Goal: Information Seeking & Learning: Learn about a topic

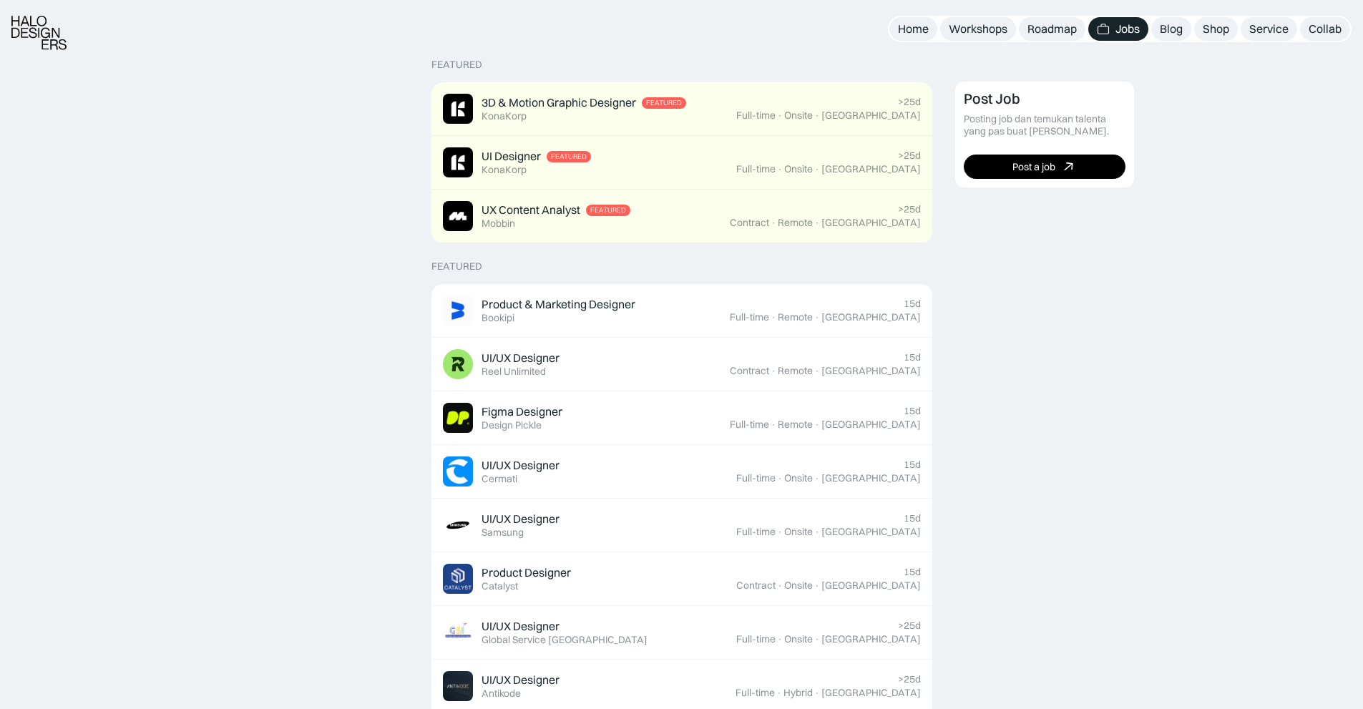
scroll to position [338, 0]
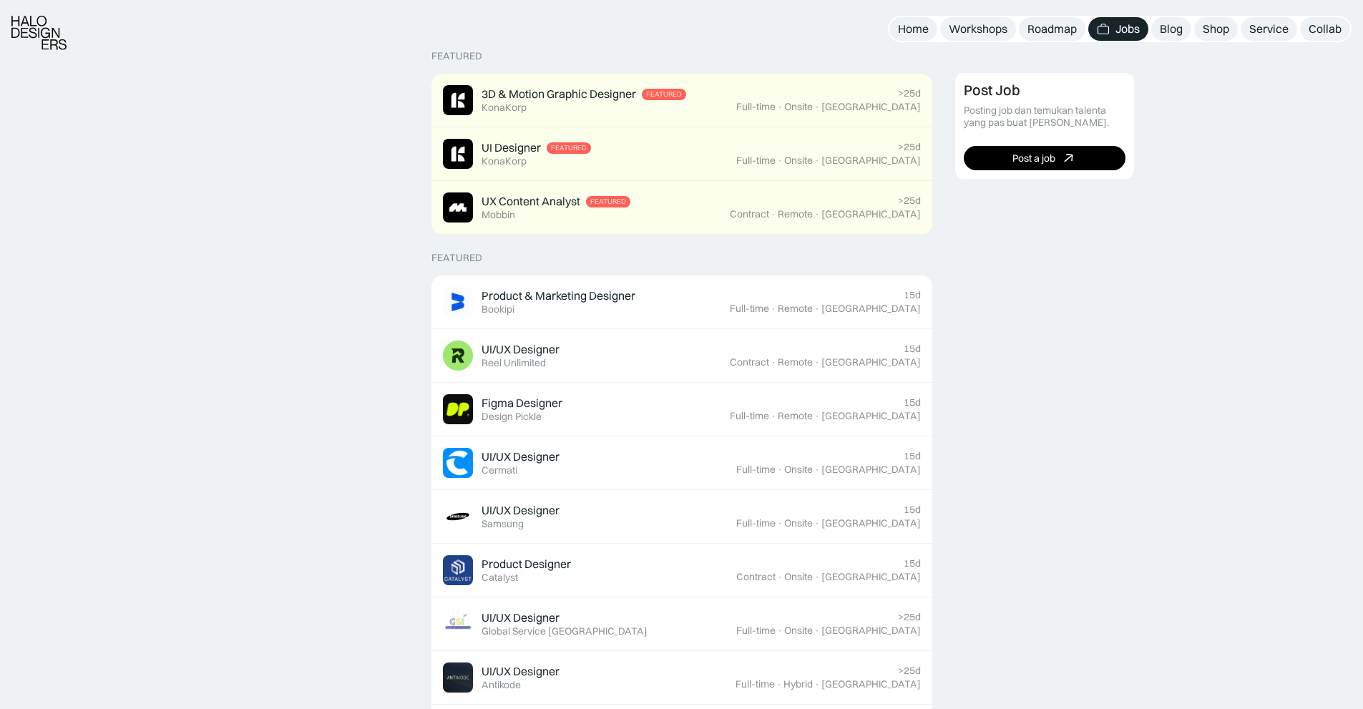
drag, startPoint x: 222, startPoint y: 243, endPoint x: 227, endPoint y: 270, distance: 26.9
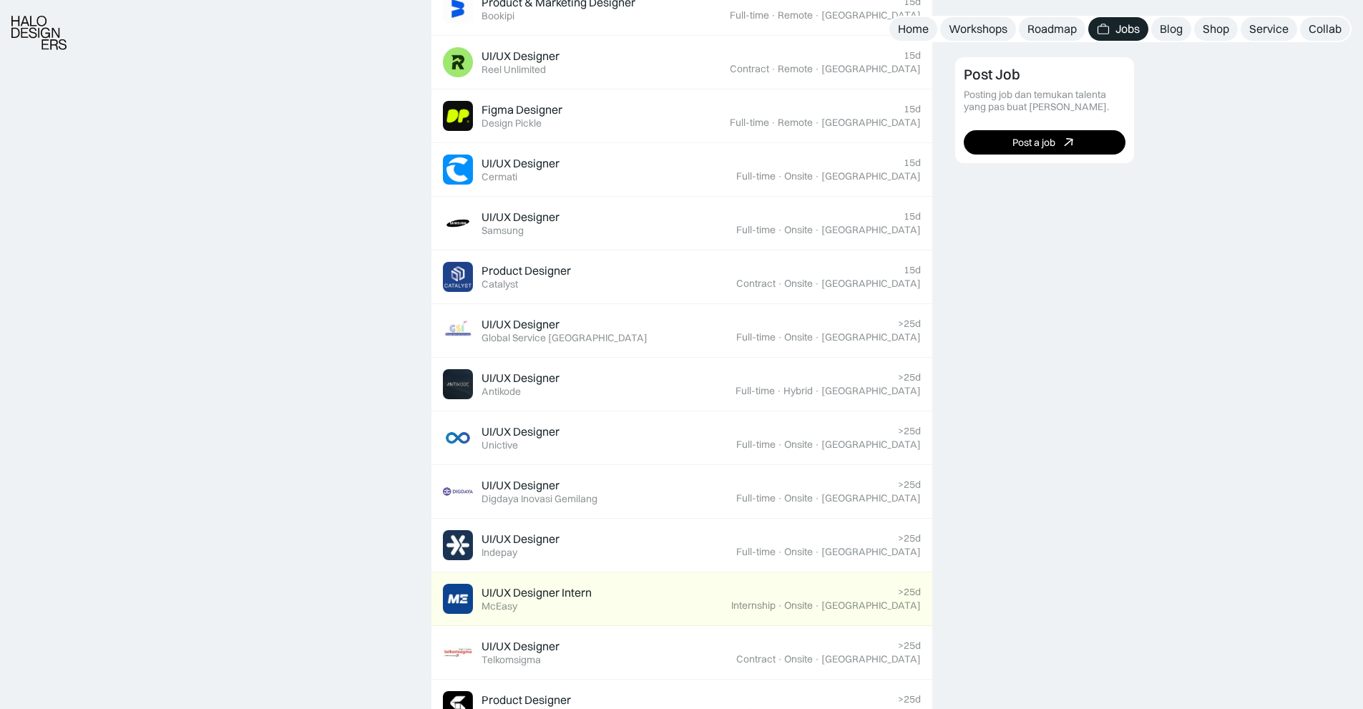
drag, startPoint x: 205, startPoint y: 263, endPoint x: 231, endPoint y: 396, distance: 135.5
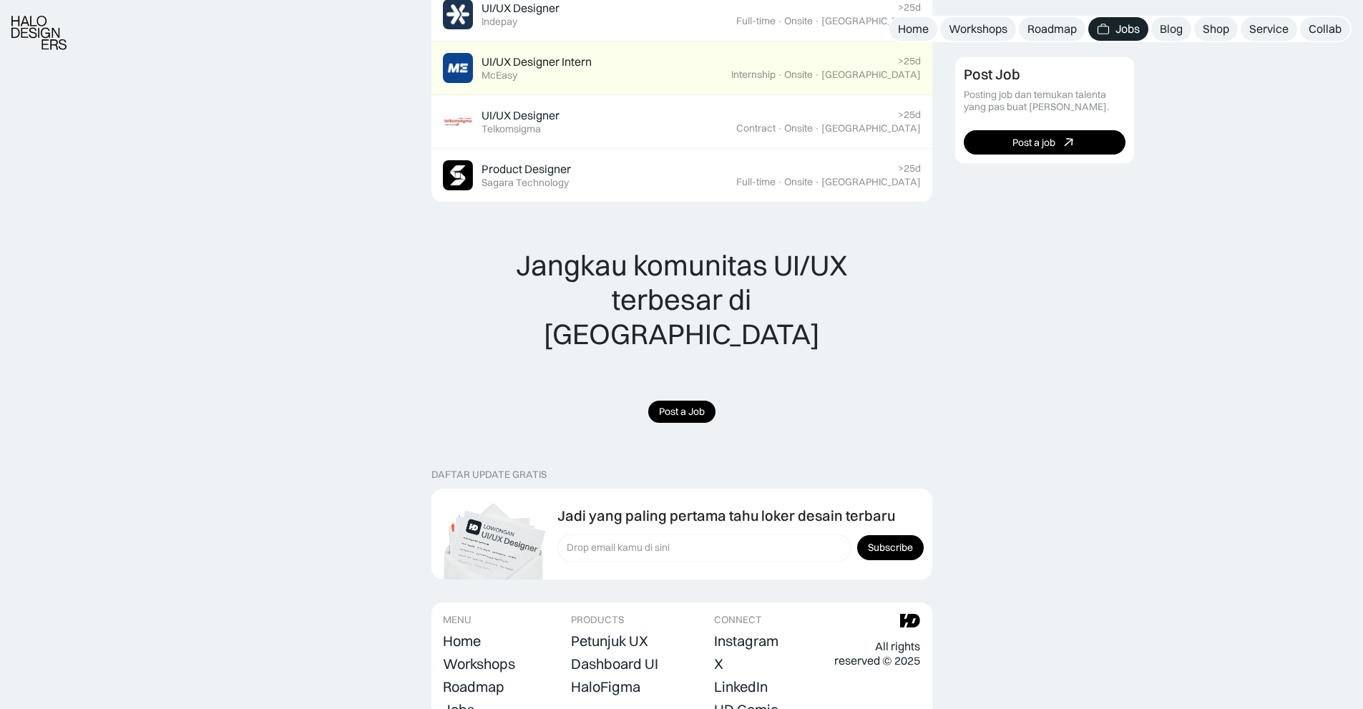
drag, startPoint x: 279, startPoint y: 370, endPoint x: 283, endPoint y: 506, distance: 135.2
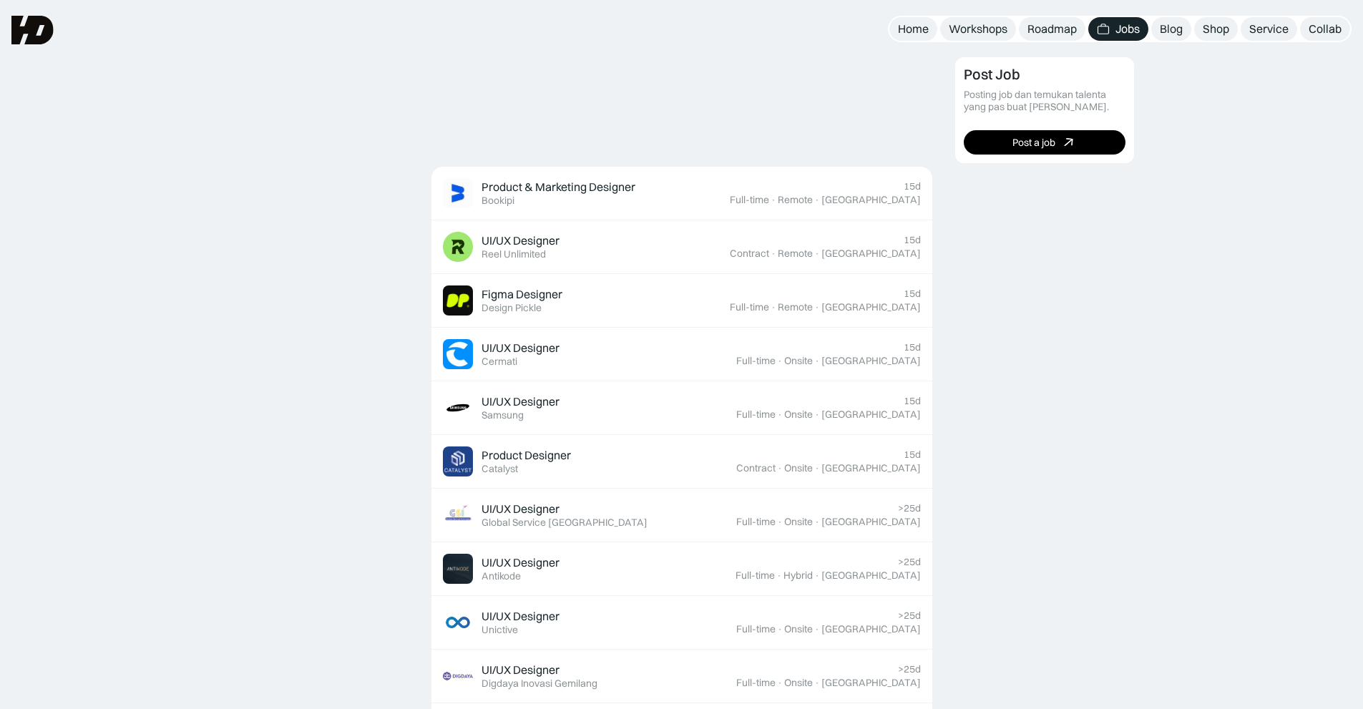
scroll to position [0, 0]
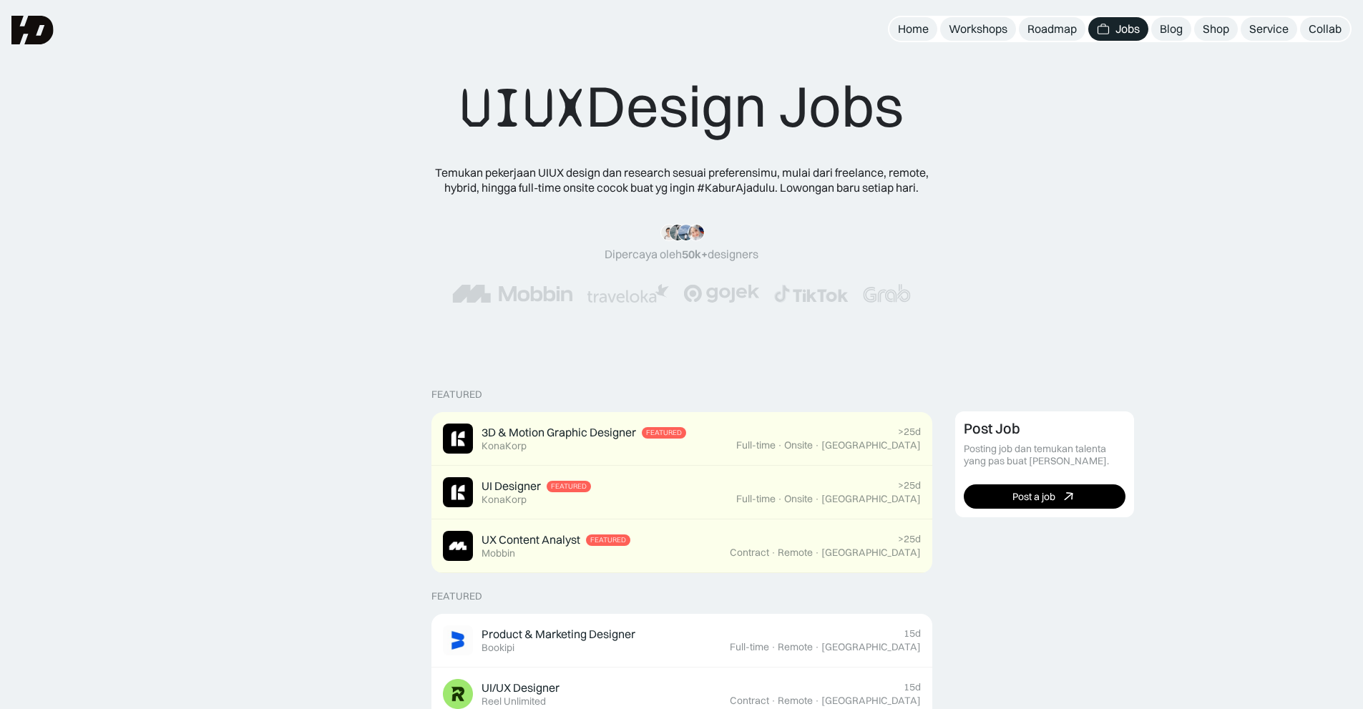
drag, startPoint x: 308, startPoint y: 428, endPoint x: 286, endPoint y: 234, distance: 195.1
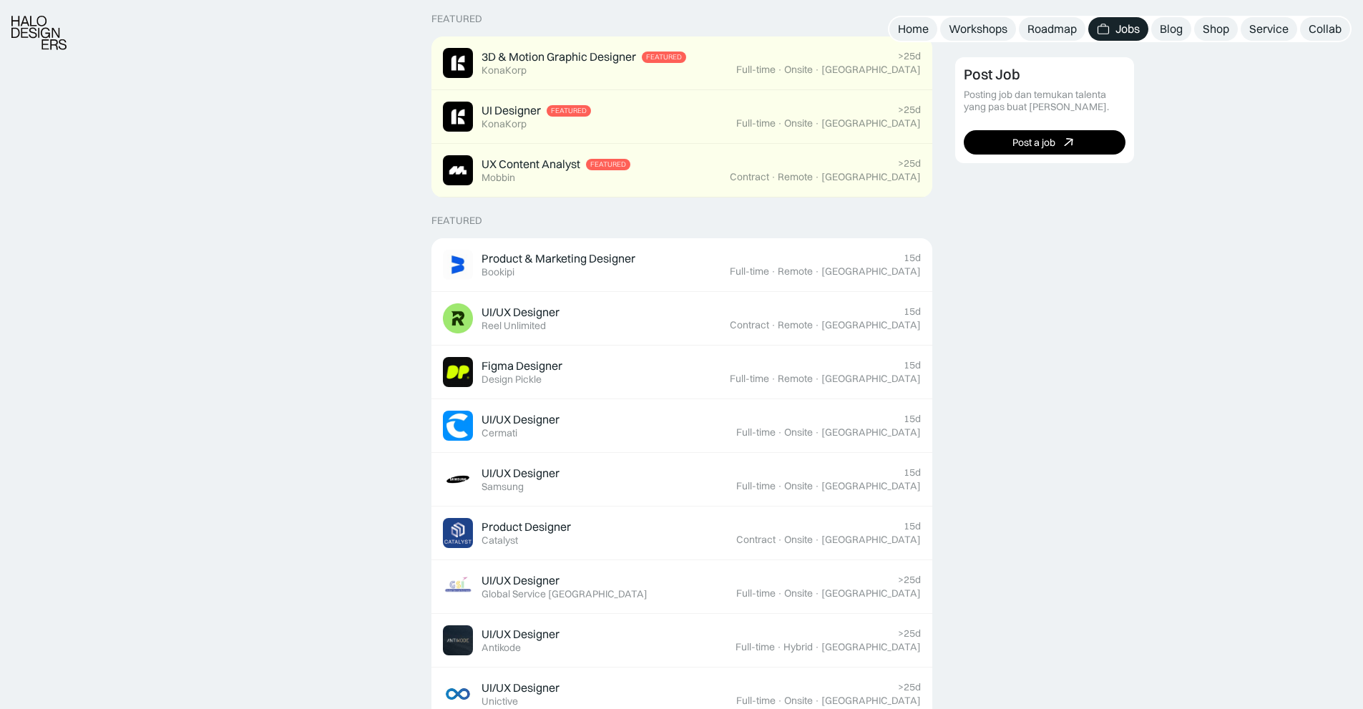
drag, startPoint x: 279, startPoint y: 250, endPoint x: 271, endPoint y: 365, distance: 115.4
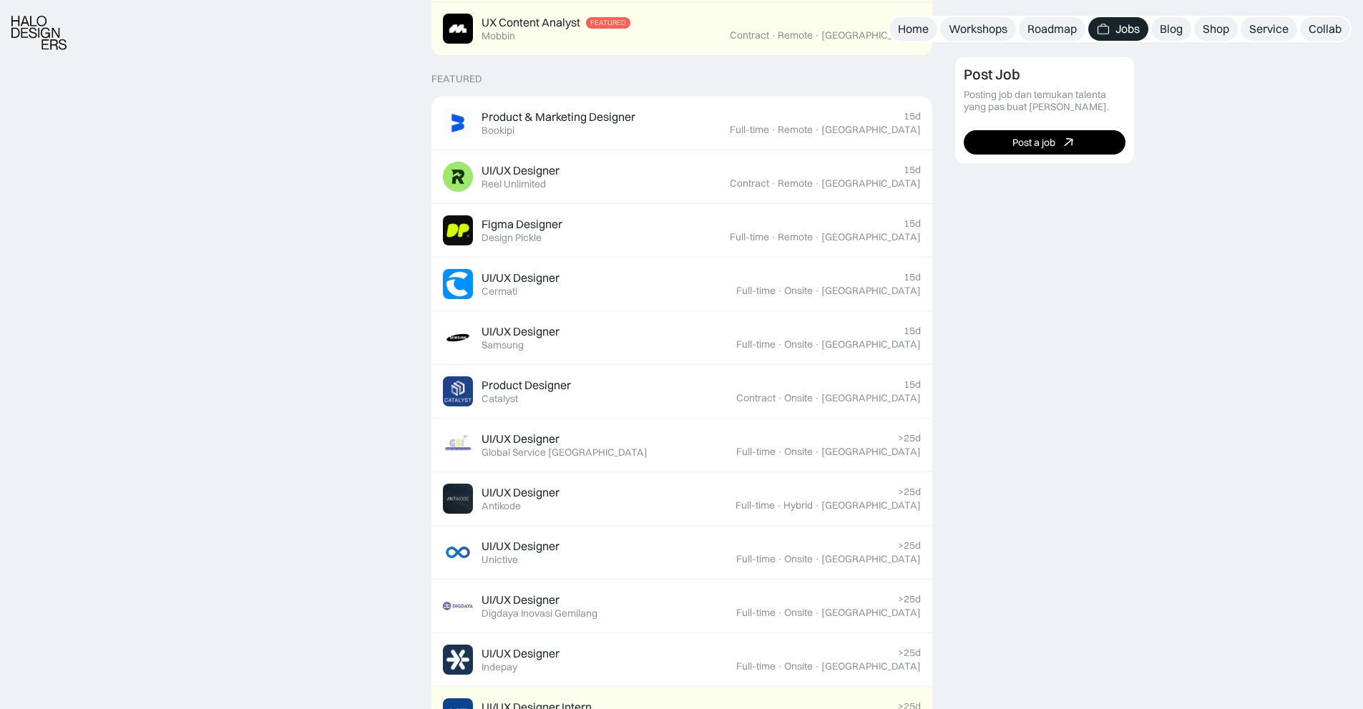
drag, startPoint x: 271, startPoint y: 365, endPoint x: 277, endPoint y: 313, distance: 53.2
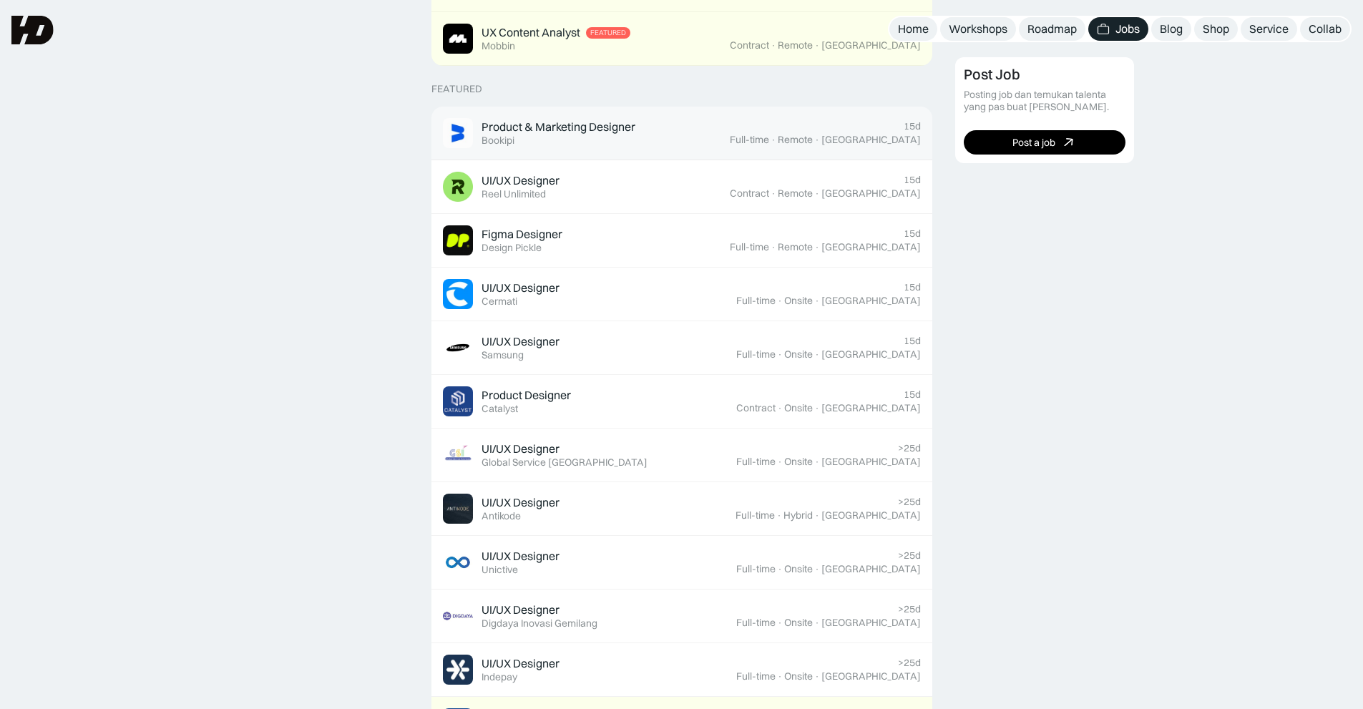
click at [652, 113] on link "Product & Marketing Designer Featured Bookipi 15d Full-time · Remote · Indonesia" at bounding box center [681, 134] width 501 height 54
click at [645, 134] on div "Product & Marketing Designer Featured Bookipi" at bounding box center [586, 133] width 287 height 30
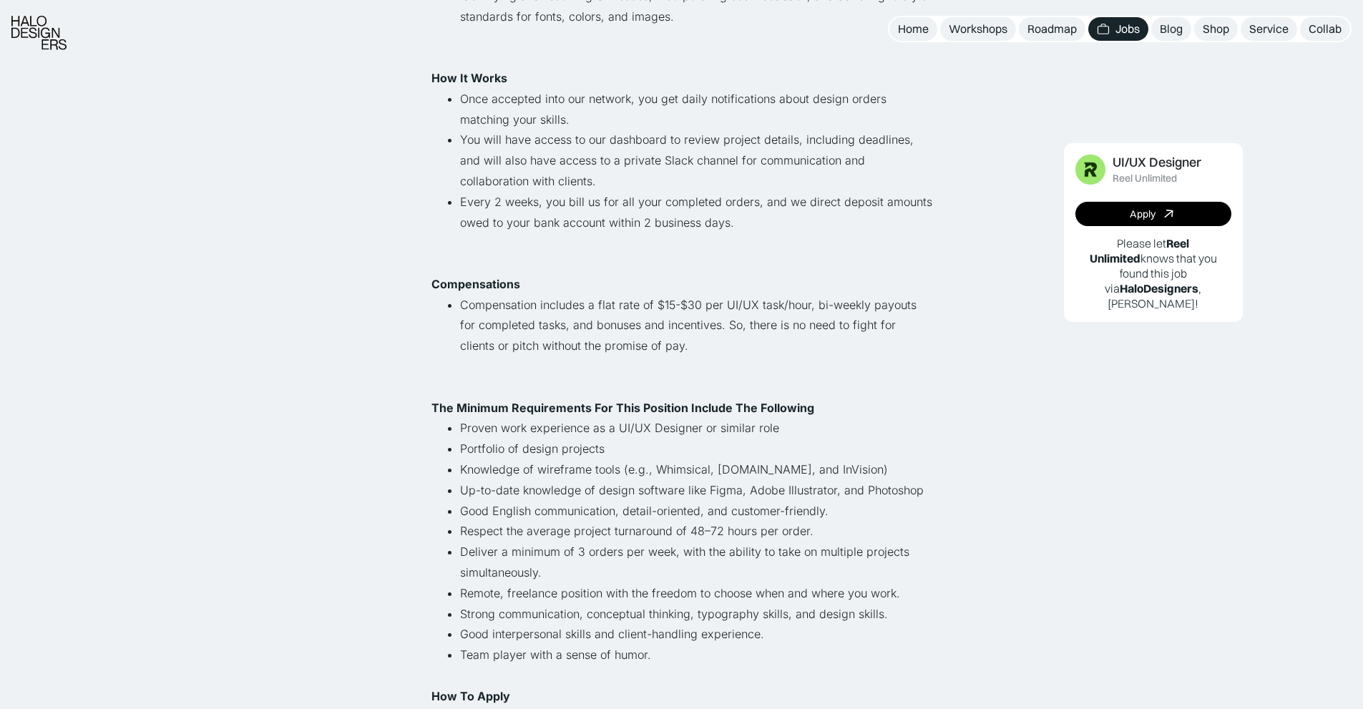
drag, startPoint x: 339, startPoint y: 275, endPoint x: 348, endPoint y: 438, distance: 162.6
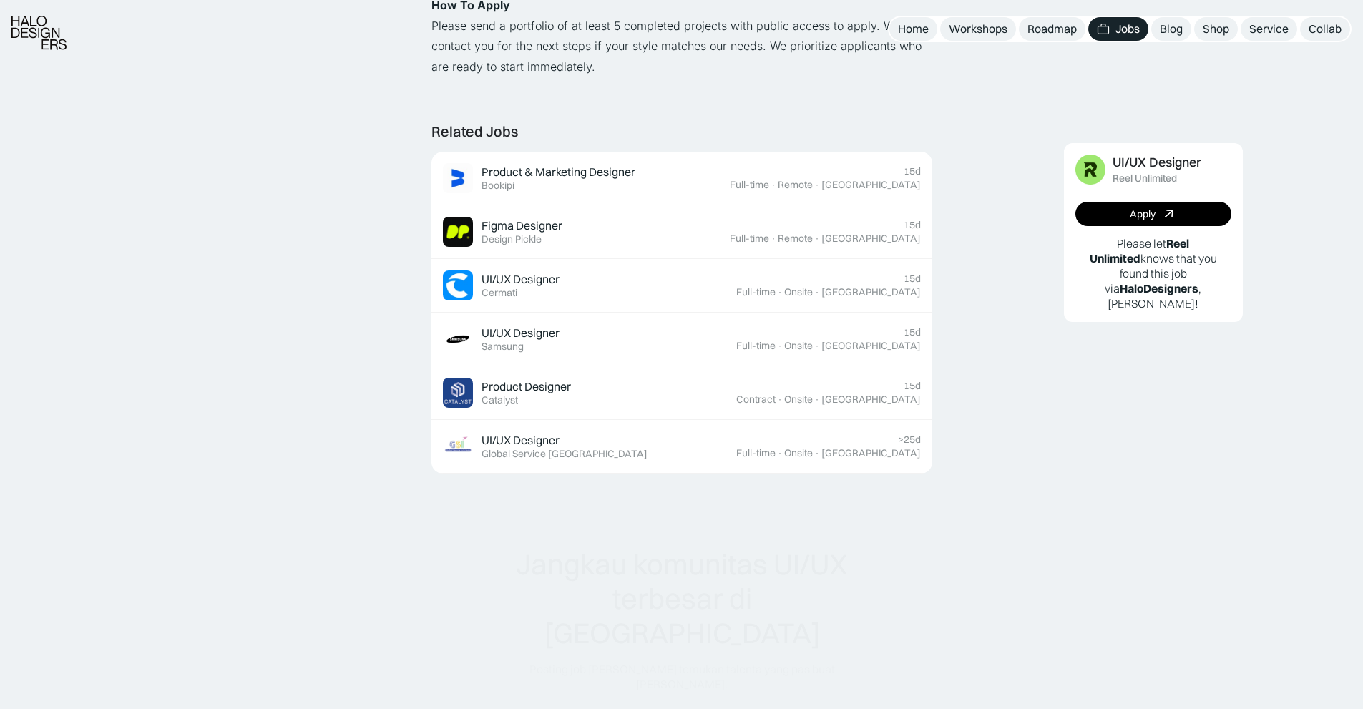
drag, startPoint x: 353, startPoint y: 340, endPoint x: 353, endPoint y: 466, distance: 125.9
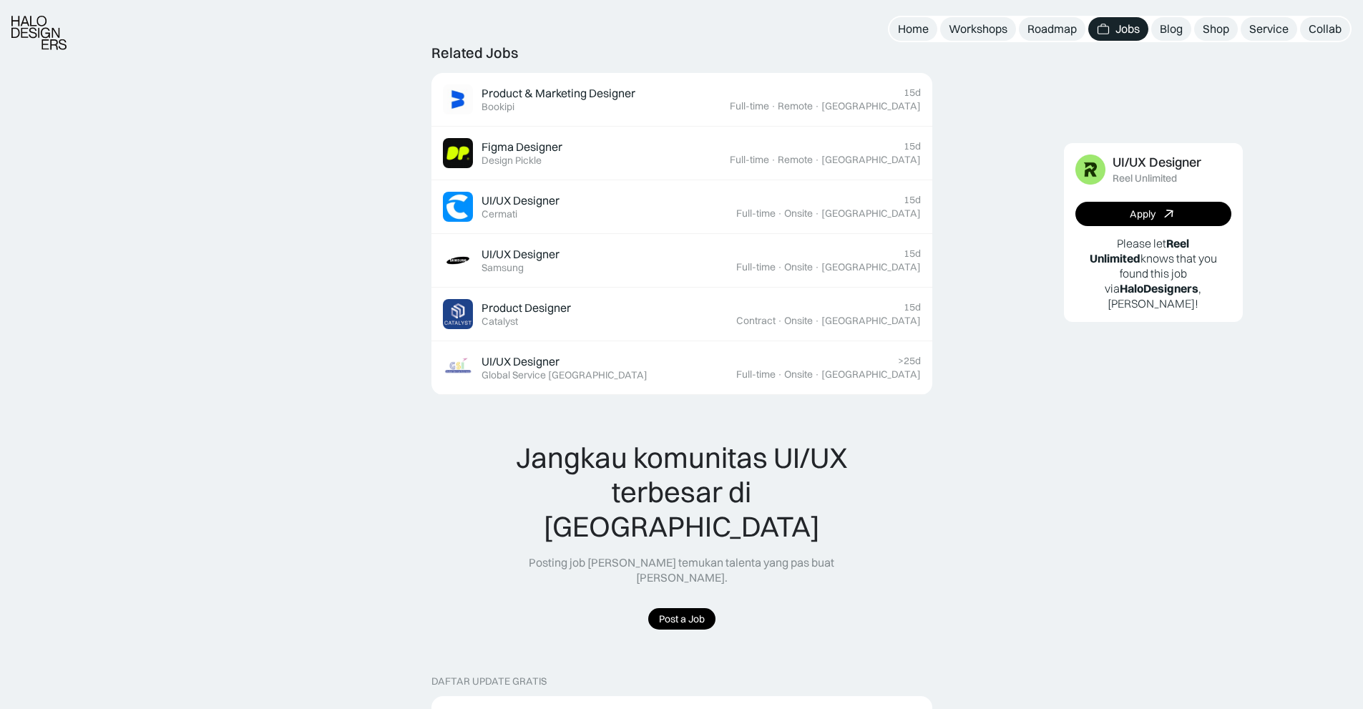
drag, startPoint x: 356, startPoint y: 350, endPoint x: 343, endPoint y: 257, distance: 94.6
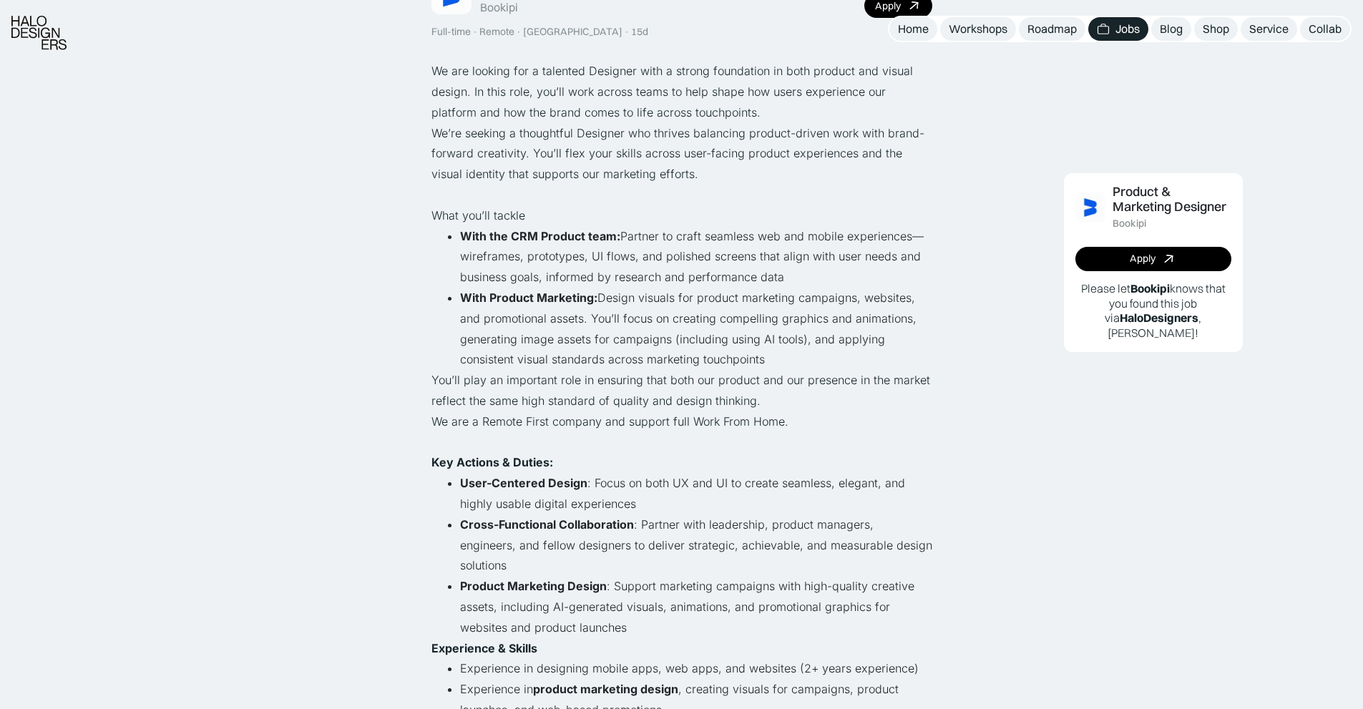
drag, startPoint x: 250, startPoint y: 328, endPoint x: 264, endPoint y: 408, distance: 81.4
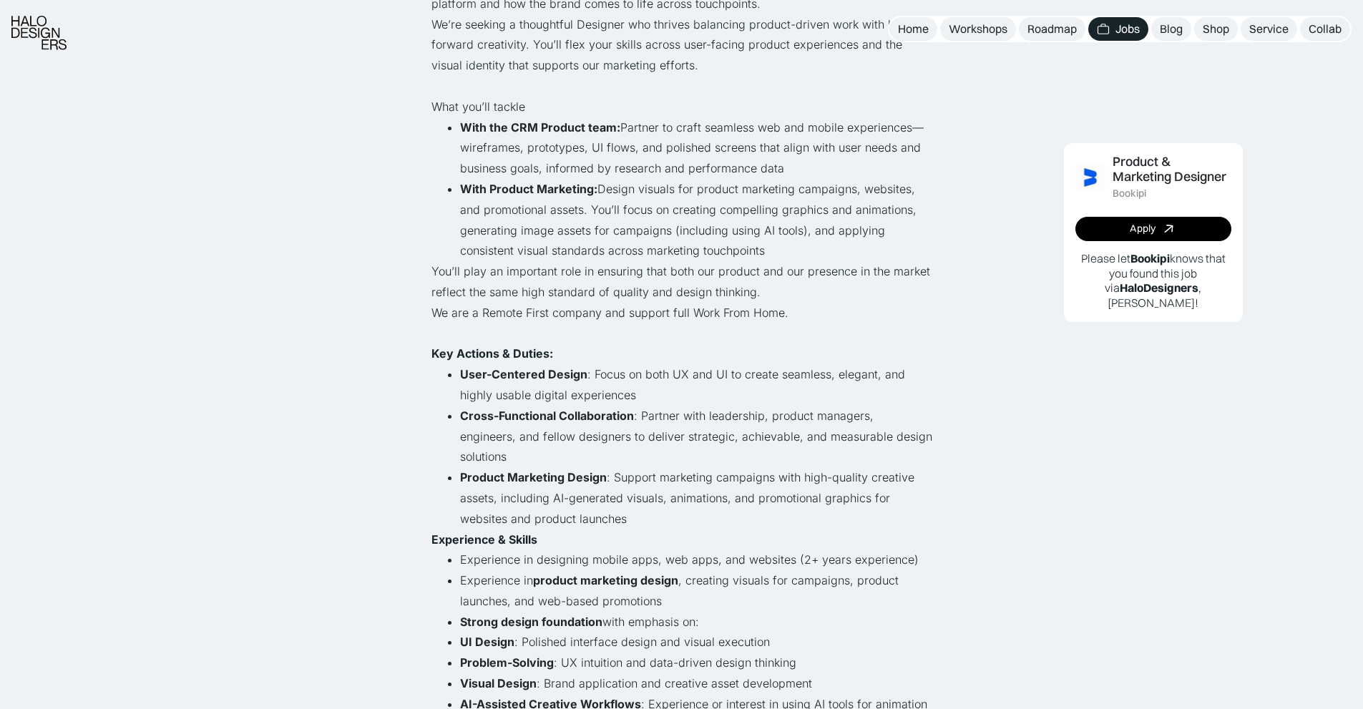
scroll to position [526, 0]
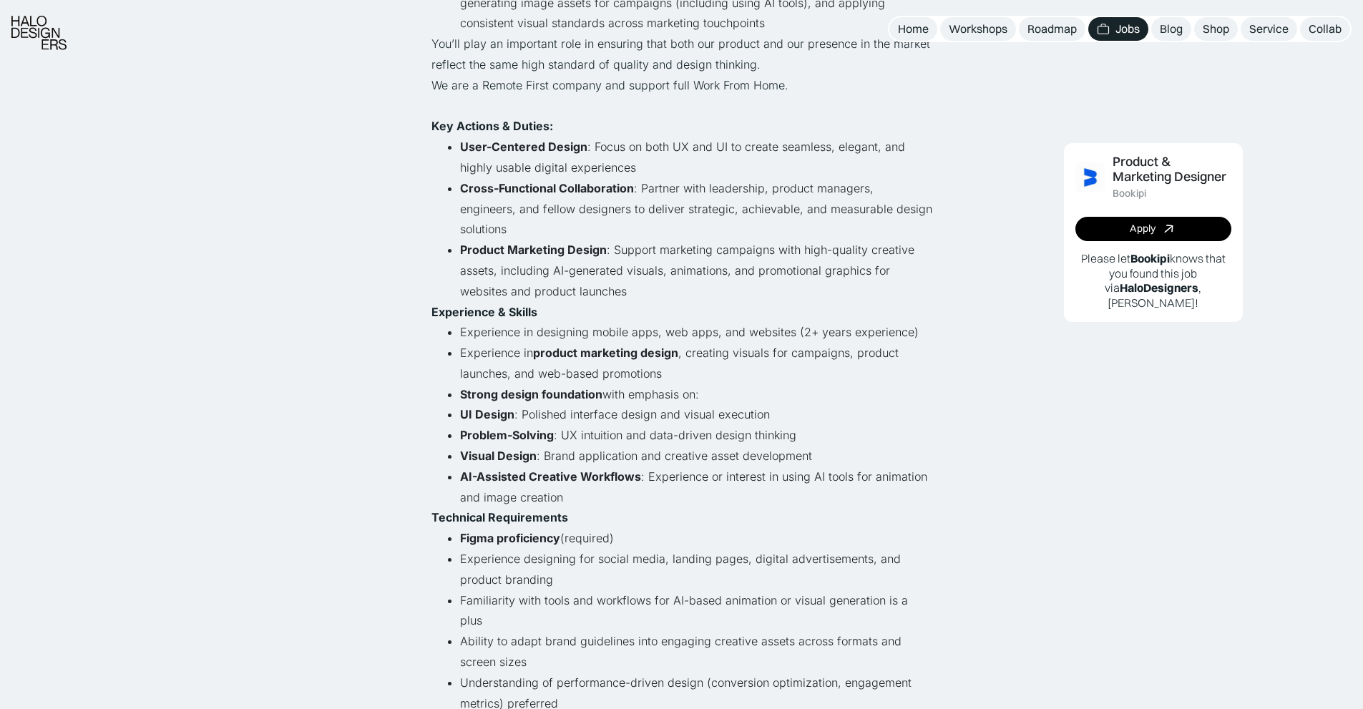
drag, startPoint x: 277, startPoint y: 330, endPoint x: 285, endPoint y: 451, distance: 121.2
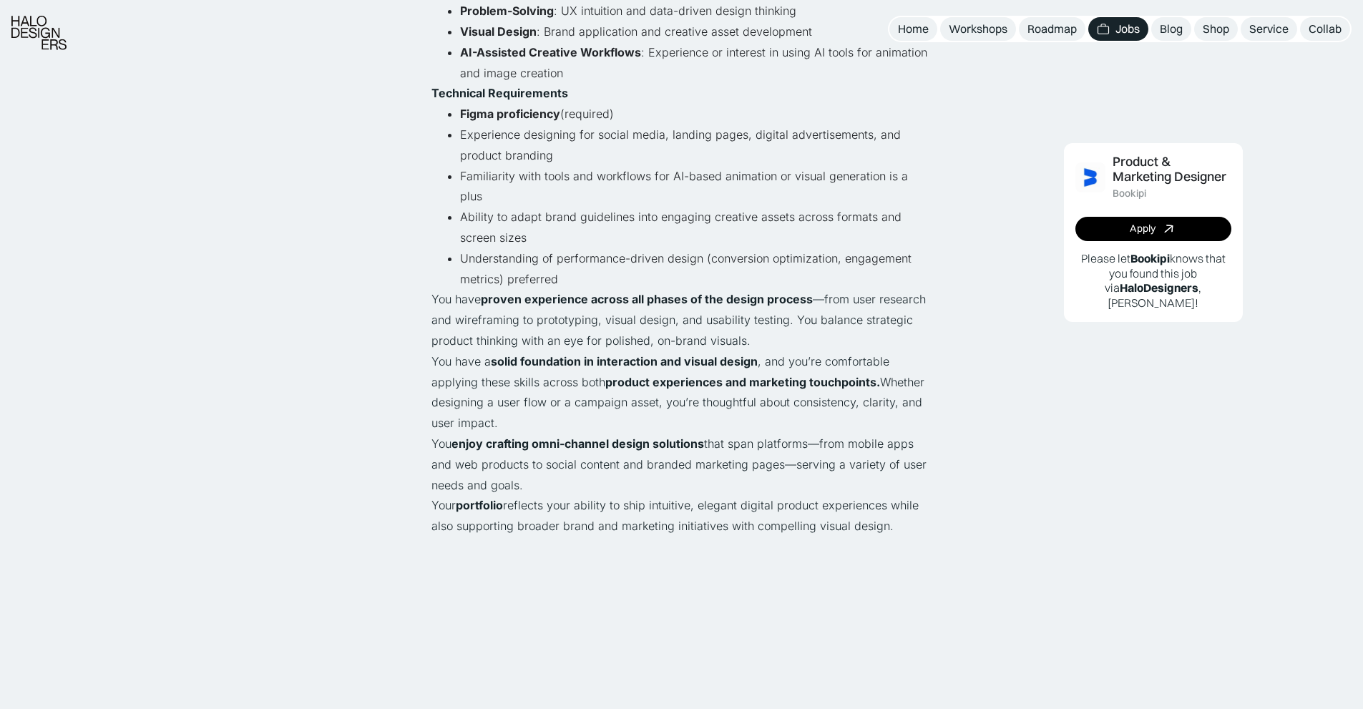
drag, startPoint x: 310, startPoint y: 288, endPoint x: 312, endPoint y: 434, distance: 145.9
